Goal: Information Seeking & Learning: Learn about a topic

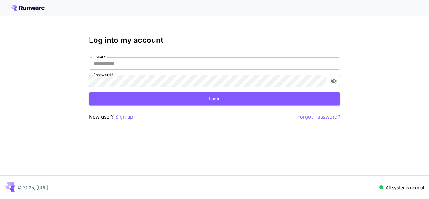
type input "**********"
click at [196, 102] on button "Login" at bounding box center [214, 98] width 251 height 13
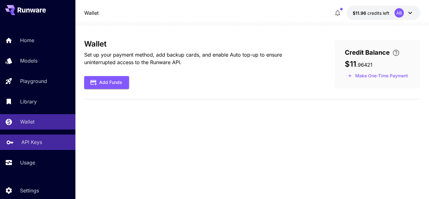
click at [10, 144] on div at bounding box center [10, 142] width 8 height 8
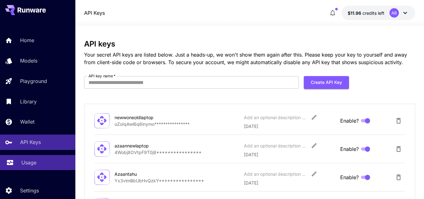
click at [16, 157] on link "Usage" at bounding box center [37, 162] width 75 height 15
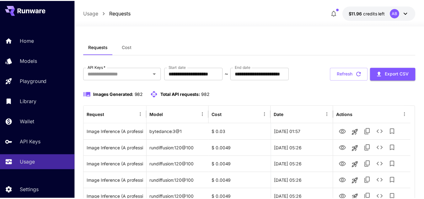
scroll to position [31, 0]
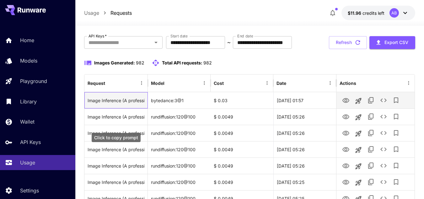
click at [127, 108] on div "Image Inference (A professional hyperelastic photo, similar to a photo in a Hom…" at bounding box center [116, 100] width 57 height 16
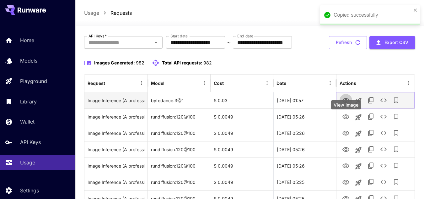
click at [347, 103] on icon "View Image" at bounding box center [346, 100] width 7 height 5
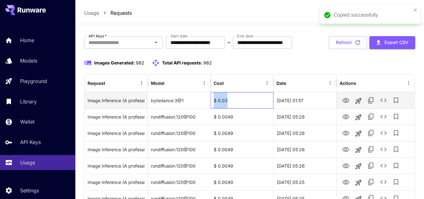
drag, startPoint x: 213, startPoint y: 120, endPoint x: 235, endPoint y: 120, distance: 22.0
click at [235, 108] on div "$ 0.03" at bounding box center [242, 100] width 63 height 16
copy div "$ 0.03"
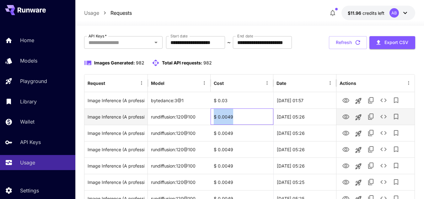
drag, startPoint x: 213, startPoint y: 136, endPoint x: 252, endPoint y: 138, distance: 39.6
click at [252, 125] on div "$ 0.0049" at bounding box center [242, 116] width 63 height 16
copy div "$ 0.0049"
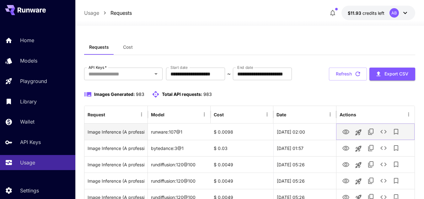
click at [345, 136] on icon "View Image" at bounding box center [346, 132] width 8 height 8
click at [227, 140] on div "$ 0.0098" at bounding box center [242, 131] width 63 height 16
copy div "$ 0.0098"
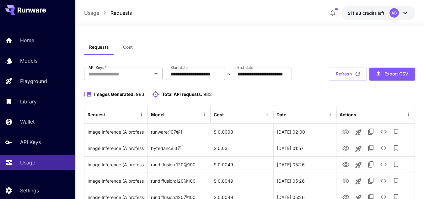
click at [132, 45] on span "Cost" at bounding box center [128, 47] width 10 height 6
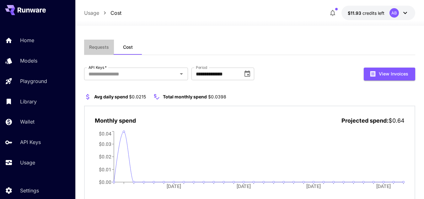
click at [102, 49] on span "Requests" at bounding box center [99, 47] width 20 height 6
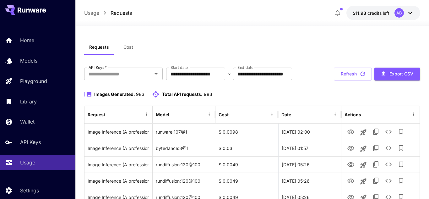
click at [130, 50] on button "Cost" at bounding box center [128, 47] width 28 height 15
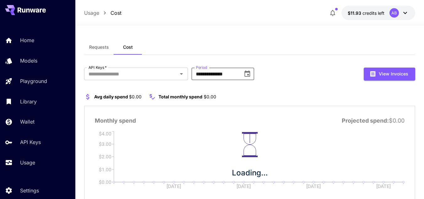
click at [235, 74] on input "**********" at bounding box center [215, 74] width 47 height 13
click at [247, 74] on icon "Choose date, selected date is Sep 1, 2025" at bounding box center [248, 74] width 8 height 8
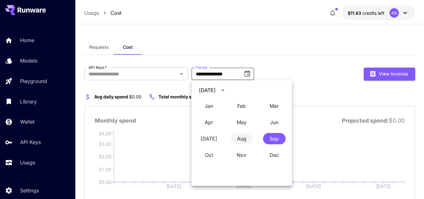
click at [245, 134] on button "Aug" at bounding box center [241, 138] width 23 height 11
type input "**********"
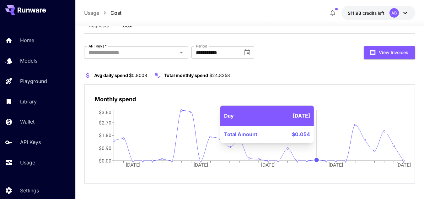
scroll to position [25, 0]
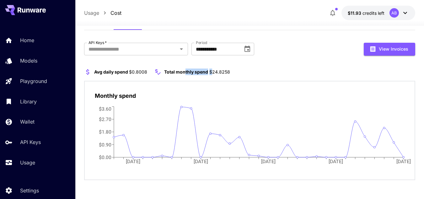
drag, startPoint x: 191, startPoint y: 73, endPoint x: 257, endPoint y: 69, distance: 65.8
click at [237, 73] on section "Avg daily spend $0.8008 Total monthly spend $24.8258" at bounding box center [249, 72] width 331 height 8
click at [257, 69] on section "Avg daily spend $0.8008 Total monthly spend $24.8258" at bounding box center [249, 72] width 331 height 8
drag, startPoint x: 97, startPoint y: 13, endPoint x: 99, endPoint y: 23, distance: 10.2
click at [97, 13] on p "Usage" at bounding box center [91, 13] width 15 height 8
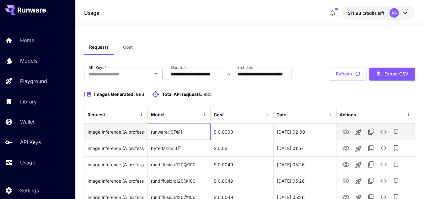
click at [171, 140] on div "runware:107@1" at bounding box center [179, 131] width 63 height 16
copy div "runware:107@1"
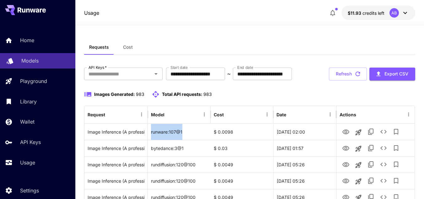
click at [52, 59] on div "Models" at bounding box center [45, 61] width 49 height 8
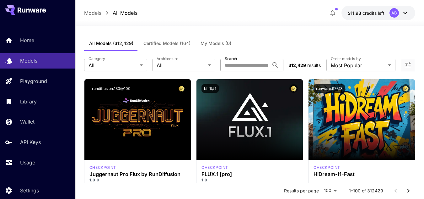
click at [238, 66] on input "Search" at bounding box center [244, 65] width 49 height 13
paste input "**********"
type input "**********"
